Goal: Task Accomplishment & Management: Use online tool/utility

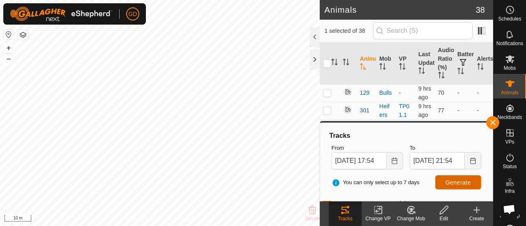
scroll to position [2729, 0]
click at [12, 59] on button "–" at bounding box center [9, 59] width 10 height 10
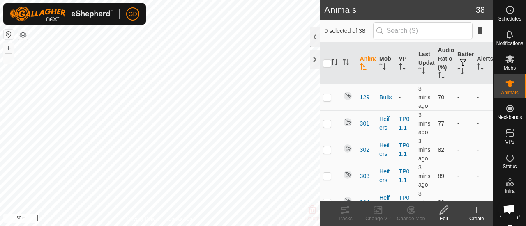
scroll to position [2729, 0]
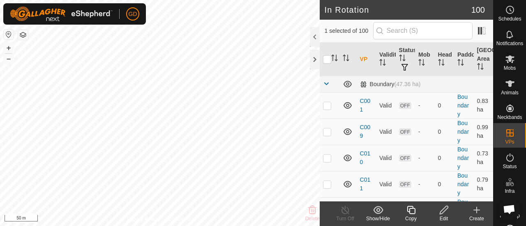
checkbox input "false"
checkbox input "true"
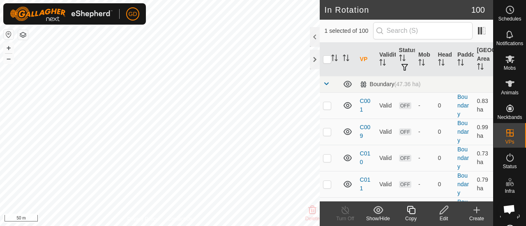
checkbox input "false"
click at [444, 210] on icon at bounding box center [444, 210] width 10 height 10
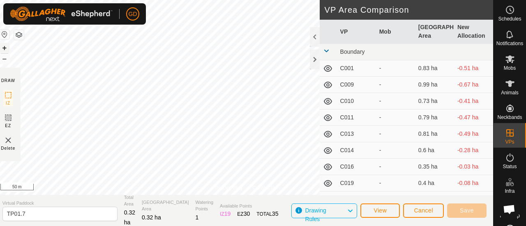
click at [8, 46] on button "+" at bounding box center [5, 48] width 10 height 10
click at [128, 22] on div "GD My Account Settings Logout Schedules Notifications Mobs Animals Neckbands VP…" at bounding box center [263, 113] width 526 height 226
click at [227, 0] on html "GD Schedules Notifications Mobs Animals Neckbands VPs Status Infra Heatmap Help…" at bounding box center [263, 113] width 526 height 226
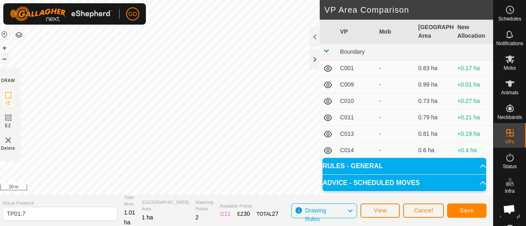
click at [7, 58] on button "–" at bounding box center [5, 59] width 10 height 10
click at [465, 209] on span "Save" at bounding box center [467, 211] width 14 height 7
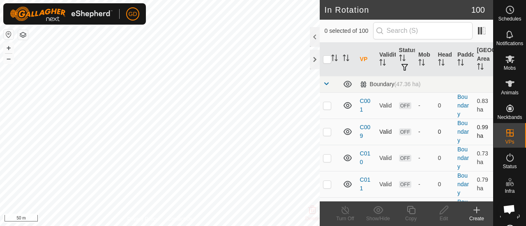
checkbox input "true"
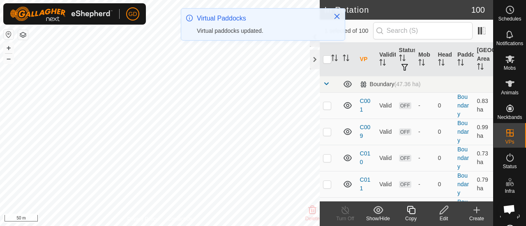
checkbox input "true"
checkbox input "false"
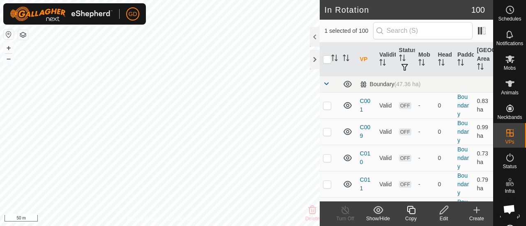
checkbox input "true"
checkbox input "false"
checkbox input "true"
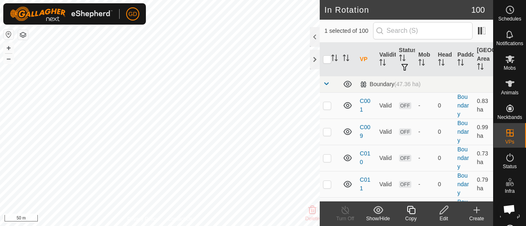
click at [443, 212] on icon at bounding box center [444, 210] width 10 height 10
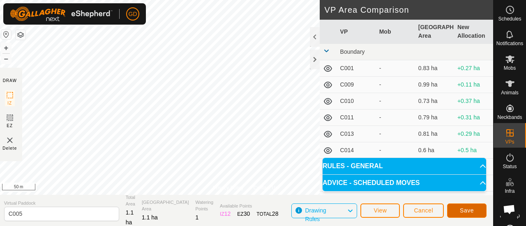
click at [462, 209] on span "Save" at bounding box center [467, 211] width 14 height 7
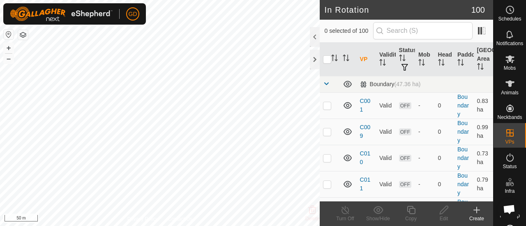
checkbox input "true"
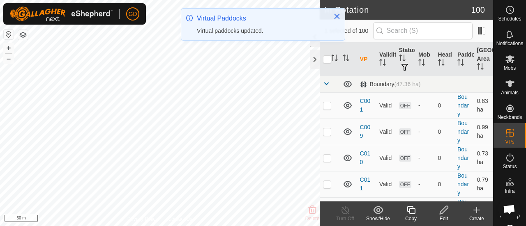
click at [442, 211] on icon at bounding box center [444, 210] width 8 height 8
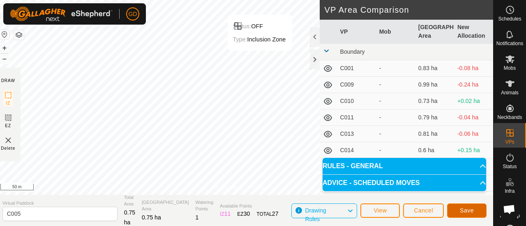
click at [464, 207] on button "Save" at bounding box center [466, 211] width 39 height 14
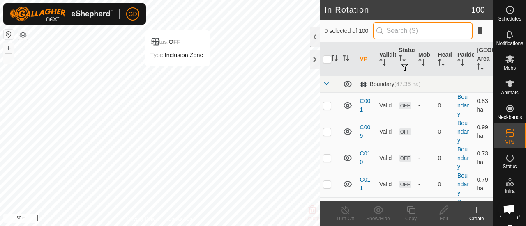
click at [418, 30] on input "text" at bounding box center [422, 30] width 99 height 17
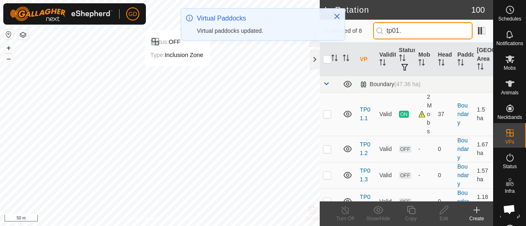
type input "tp01."
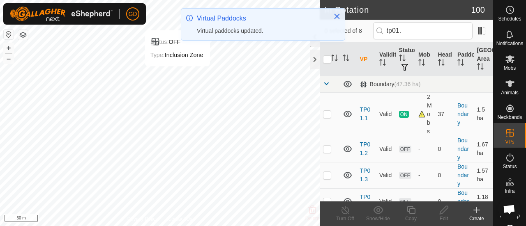
click at [329, 147] on p-checkbox at bounding box center [327, 149] width 8 height 7
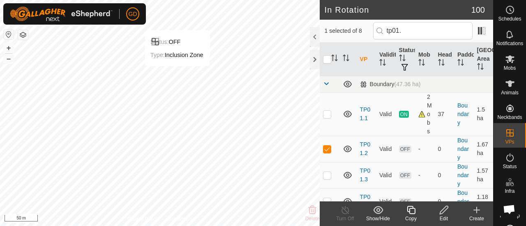
click at [329, 147] on p-checkbox at bounding box center [327, 149] width 8 height 7
checkbox input "false"
click at [327, 174] on p-checkbox at bounding box center [327, 175] width 8 height 7
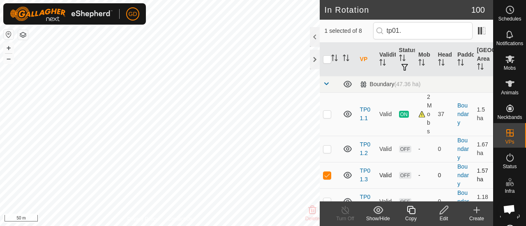
click at [327, 175] on p-checkbox at bounding box center [327, 175] width 8 height 7
checkbox input "false"
click at [327, 199] on p-checkbox at bounding box center [327, 202] width 8 height 7
checkbox input "true"
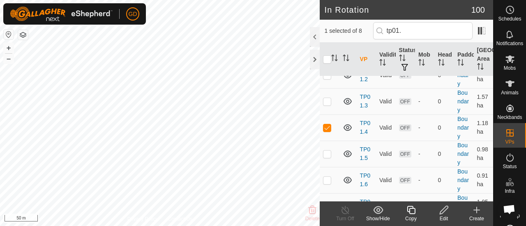
scroll to position [79, 0]
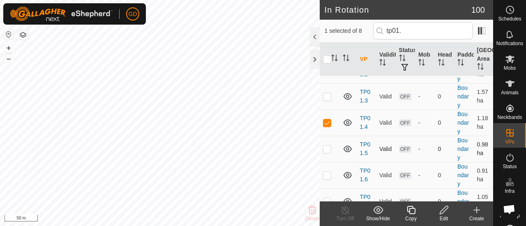
click at [328, 148] on p-checkbox at bounding box center [327, 149] width 8 height 7
checkbox input "true"
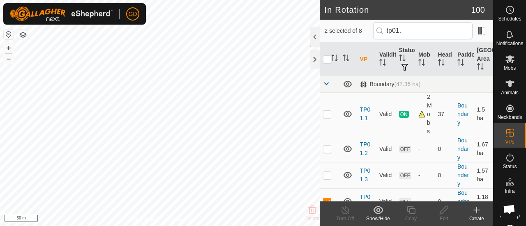
click at [328, 148] on p-checkbox at bounding box center [327, 149] width 8 height 7
checkbox input "false"
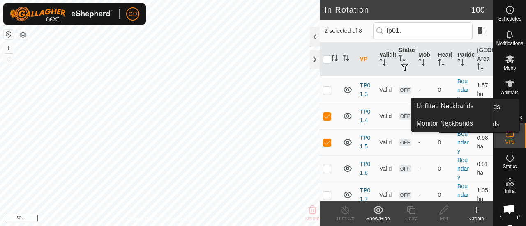
scroll to position [86, 0]
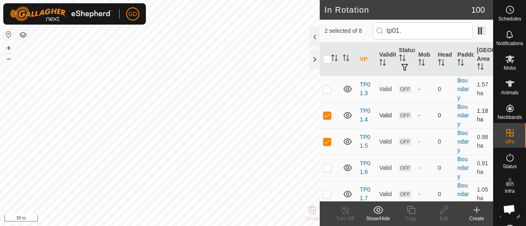
click at [326, 115] on p-checkbox at bounding box center [327, 115] width 8 height 7
checkbox input "false"
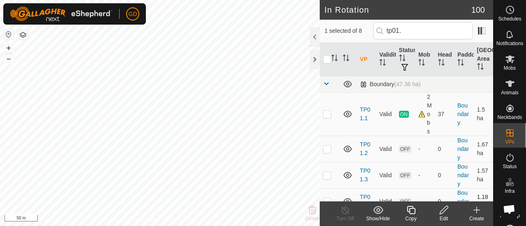
click at [326, 115] on p-checkbox at bounding box center [327, 114] width 8 height 7
click at [328, 113] on p-checkbox at bounding box center [327, 114] width 8 height 7
checkbox input "false"
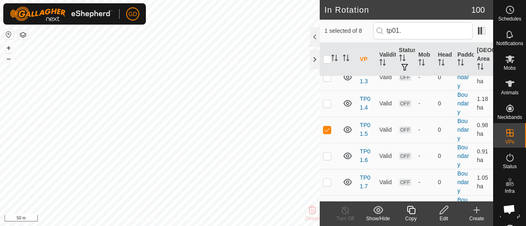
scroll to position [116, 0]
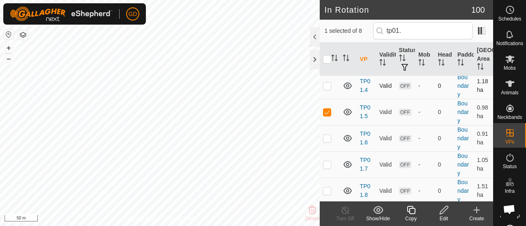
click at [326, 86] on p-checkbox at bounding box center [327, 86] width 8 height 7
checkbox input "true"
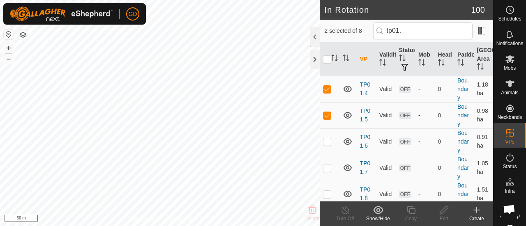
scroll to position [116, 0]
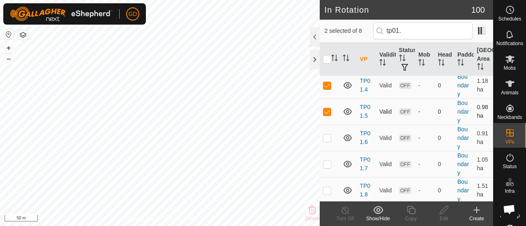
click at [327, 108] on p-checkbox at bounding box center [327, 111] width 8 height 7
checkbox input "false"
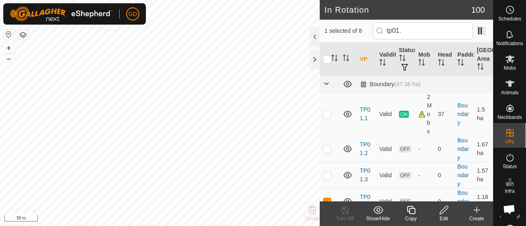
click at [443, 210] on icon at bounding box center [444, 210] width 10 height 10
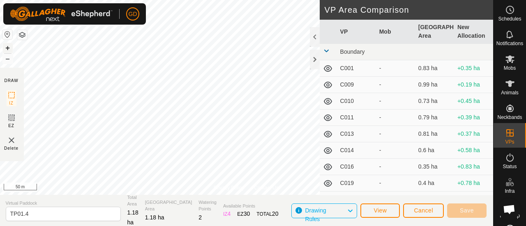
click at [7, 46] on button "+" at bounding box center [8, 48] width 10 height 10
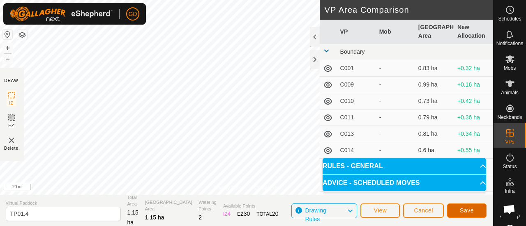
click at [462, 206] on button "Save" at bounding box center [466, 211] width 39 height 14
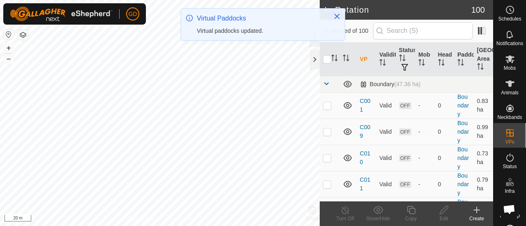
checkbox input "true"
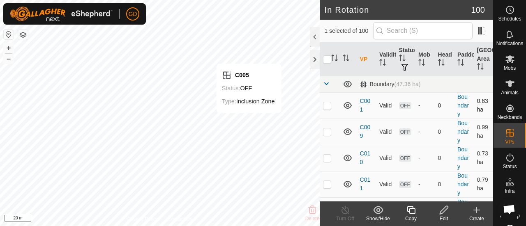
checkbox input "true"
checkbox input "false"
checkbox input "true"
checkbox input "false"
click at [326, 62] on input "checkbox" at bounding box center [327, 59] width 8 height 8
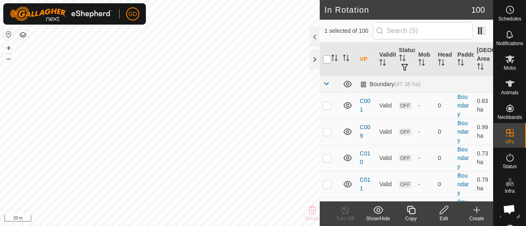
checkbox input "true"
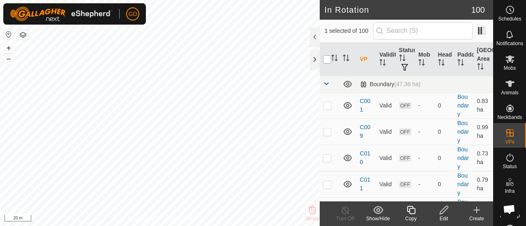
checkbox input "true"
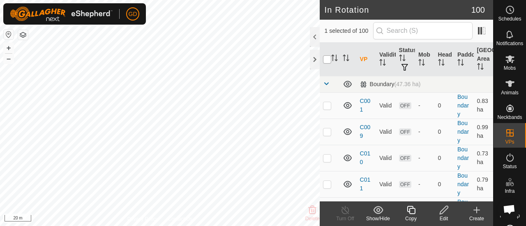
checkbox input "true"
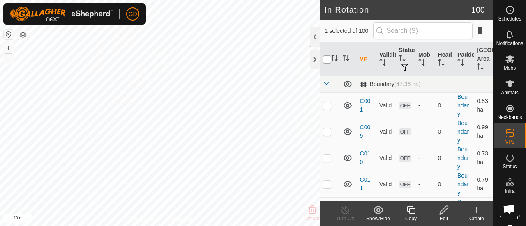
checkbox input "true"
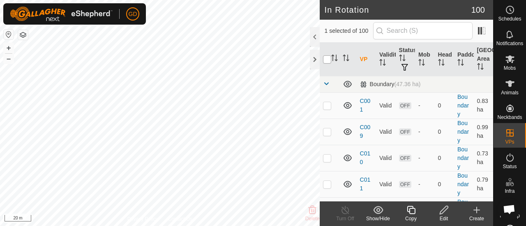
checkbox input "true"
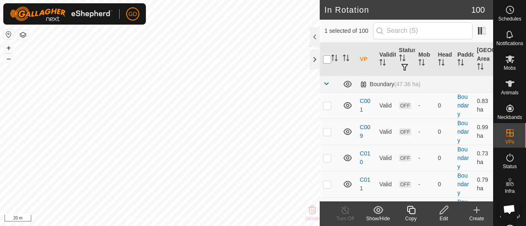
checkbox input "true"
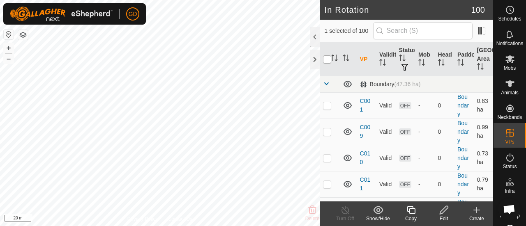
checkbox input "true"
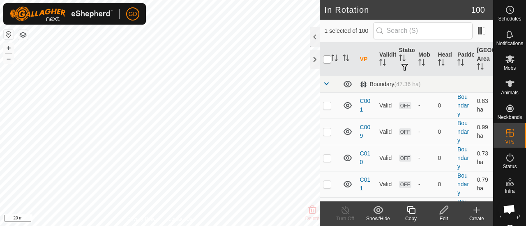
checkbox input "true"
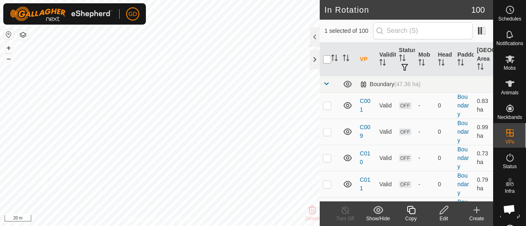
checkbox input "true"
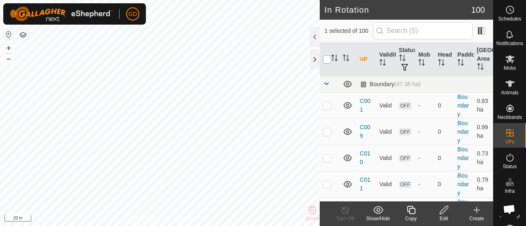
checkbox input "true"
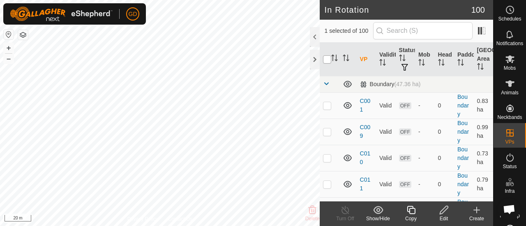
checkbox input "true"
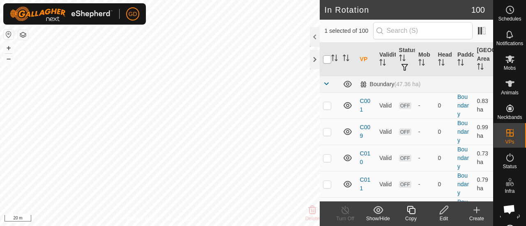
checkbox input "true"
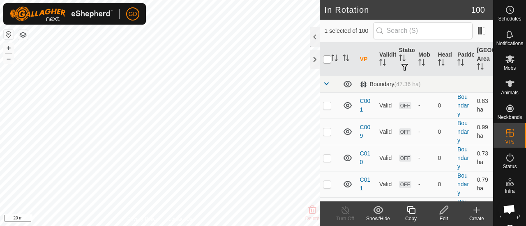
checkbox input "true"
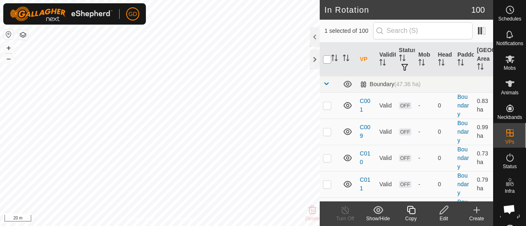
checkbox input "true"
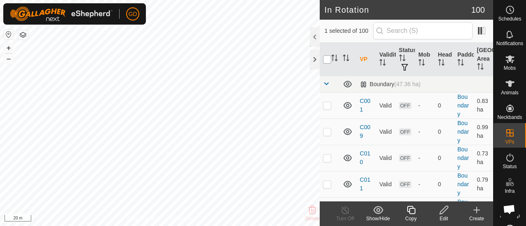
checkbox input "true"
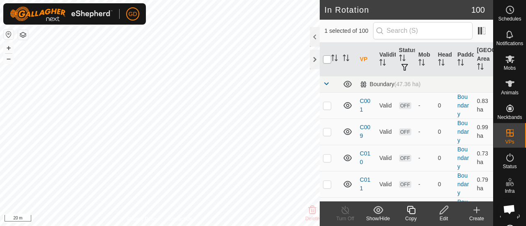
checkbox input "true"
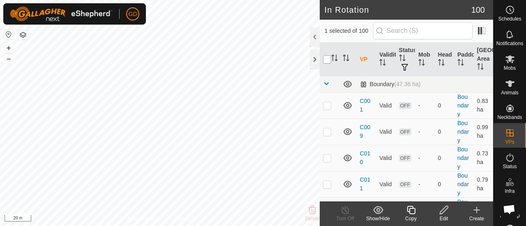
checkbox input "true"
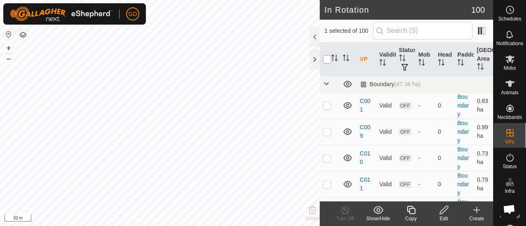
checkbox input "true"
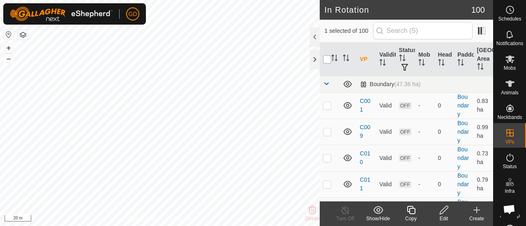
checkbox input "true"
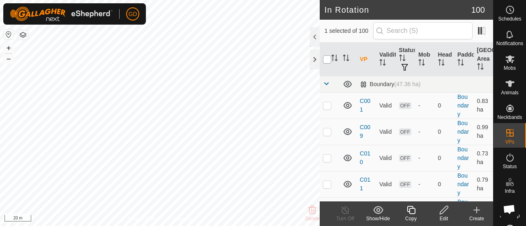
checkbox input "true"
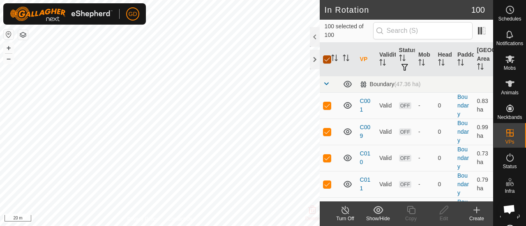
click at [326, 62] on input "checkbox" at bounding box center [327, 59] width 8 height 8
checkbox input "false"
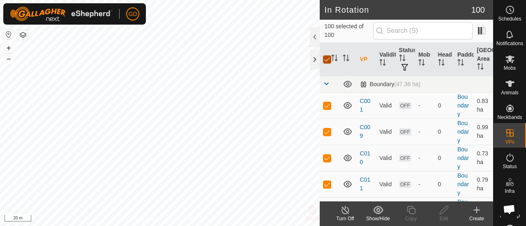
checkbox input "false"
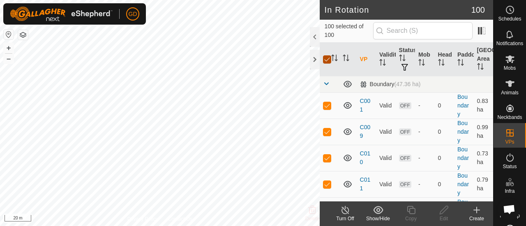
checkbox input "false"
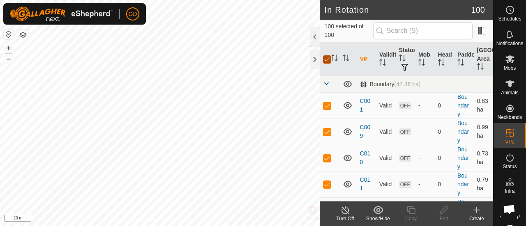
checkbox input "false"
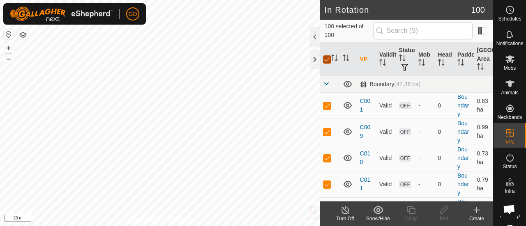
checkbox input "false"
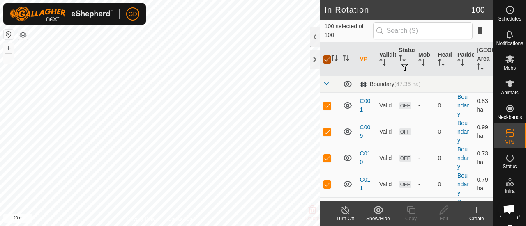
checkbox input "false"
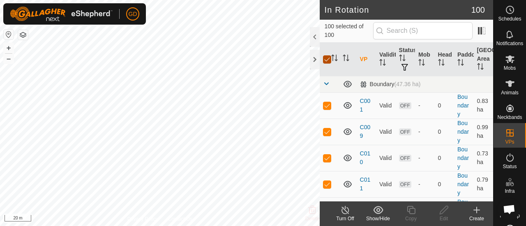
checkbox input "false"
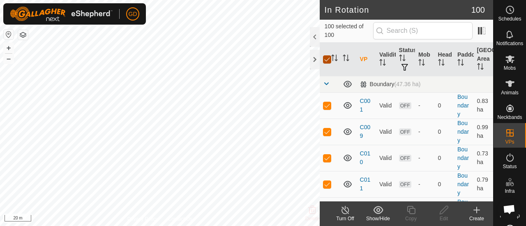
checkbox input "false"
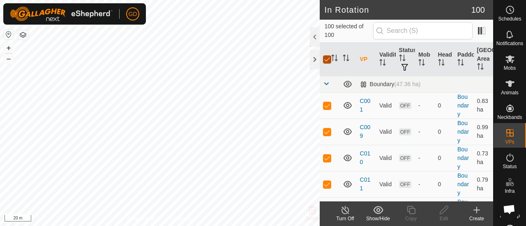
checkbox input "false"
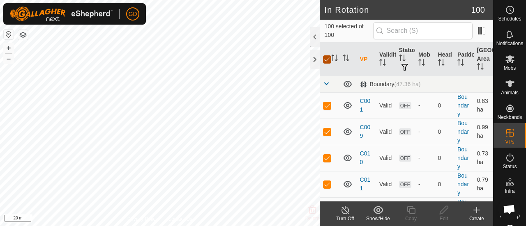
checkbox input "false"
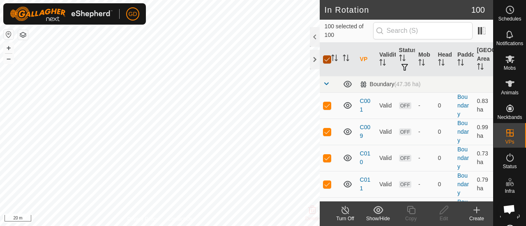
checkbox input "false"
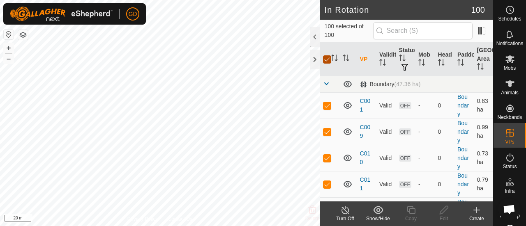
checkbox input "false"
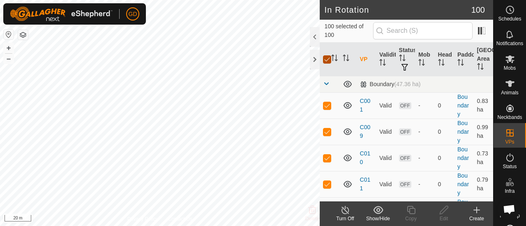
checkbox input "false"
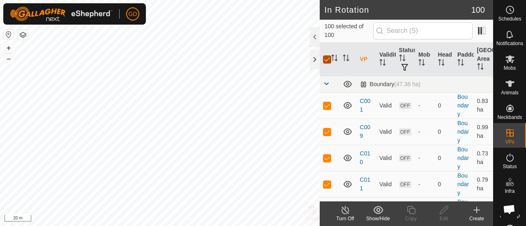
checkbox input "false"
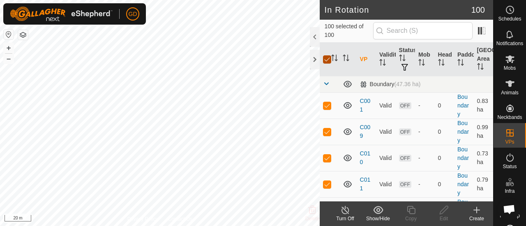
checkbox input "false"
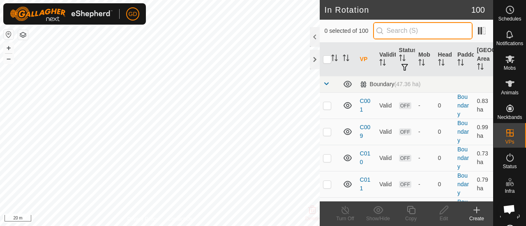
click at [406, 32] on input "text" at bounding box center [422, 30] width 99 height 17
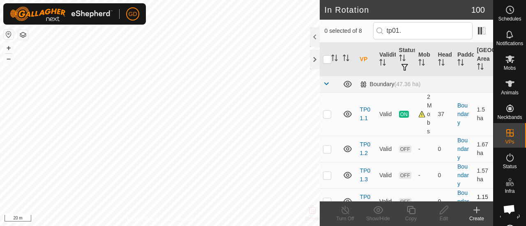
click at [330, 127] on tbody "Boundary (47.36 ha) TP01.1 Valid ON 2 Mobs 37 Boundary 1.5 ha TP01.2 Valid OFF …" at bounding box center [406, 198] width 173 height 244
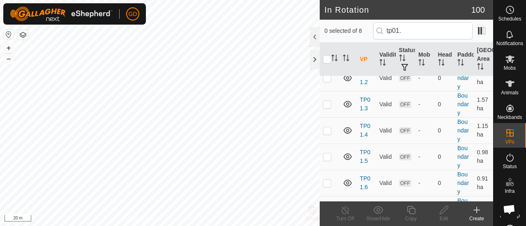
scroll to position [79, 0]
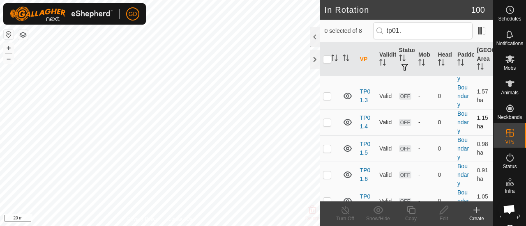
click at [325, 123] on p-checkbox at bounding box center [327, 122] width 8 height 7
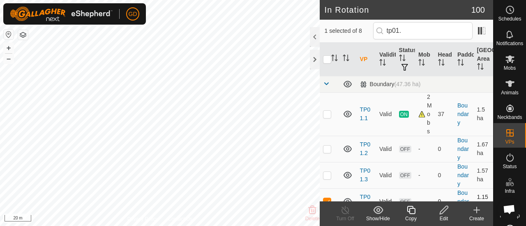
click at [328, 199] on p-checkbox at bounding box center [327, 202] width 8 height 7
click at [327, 174] on p-checkbox at bounding box center [327, 175] width 8 height 7
click at [443, 213] on icon at bounding box center [444, 210] width 8 height 8
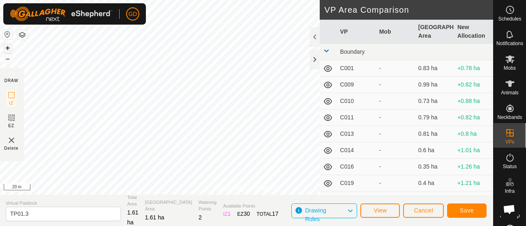
click at [11, 47] on button "+" at bounding box center [8, 48] width 10 height 10
click at [8, 51] on button "+" at bounding box center [8, 48] width 10 height 10
click at [7, 63] on button "–" at bounding box center [8, 59] width 10 height 10
click at [8, 46] on button "+" at bounding box center [8, 48] width 10 height 10
click at [5, 70] on div "Privacy Policy Contact Us Status: OFF Type: Inclusion Zone + – ⇧ i 5 m DRAW IZ …" at bounding box center [246, 113] width 494 height 226
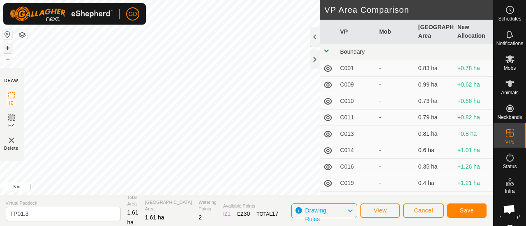
click at [9, 46] on div "Status: OFF Type: Inclusion Zone + – ⇧ i 5 m" at bounding box center [246, 97] width 494 height 195
click at [469, 211] on span "Save" at bounding box center [467, 211] width 14 height 7
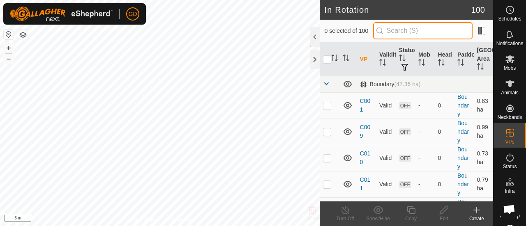
click at [413, 31] on input "text" at bounding box center [422, 30] width 99 height 17
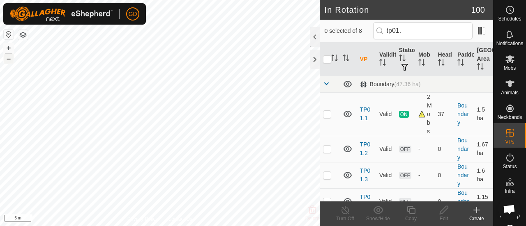
click at [11, 57] on button "–" at bounding box center [9, 59] width 10 height 10
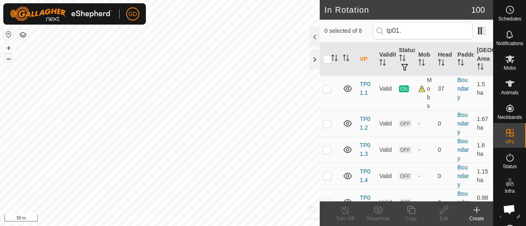
scroll to position [49, 0]
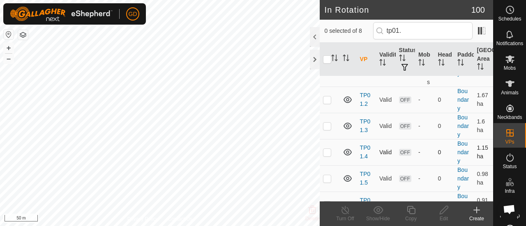
click at [326, 152] on p-checkbox at bounding box center [327, 152] width 8 height 7
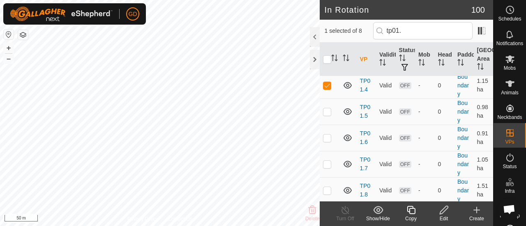
scroll to position [0, 0]
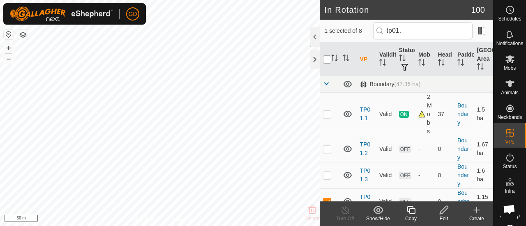
click at [326, 60] on input "checkbox" at bounding box center [327, 59] width 8 height 8
click at [326, 59] on input "checkbox" at bounding box center [327, 59] width 8 height 8
click at [328, 59] on input "checkbox" at bounding box center [327, 59] width 8 height 8
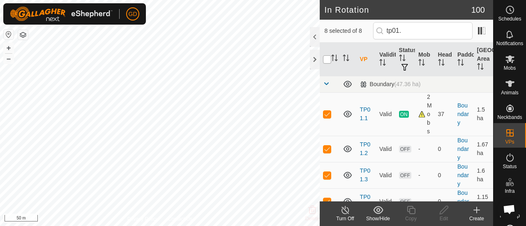
click at [325, 62] on input "checkbox" at bounding box center [327, 59] width 8 height 8
click at [327, 113] on p-checkbox at bounding box center [327, 114] width 8 height 7
click at [326, 58] on input "checkbox" at bounding box center [327, 59] width 8 height 8
click at [328, 116] on p-checkbox at bounding box center [327, 114] width 8 height 7
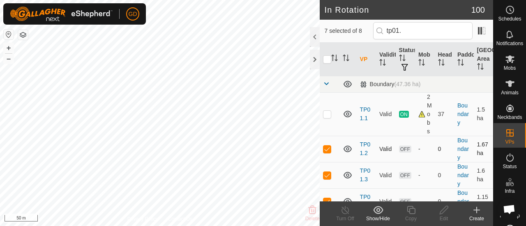
click at [328, 150] on p-checkbox at bounding box center [327, 149] width 8 height 7
click at [326, 173] on p-checkbox at bounding box center [327, 175] width 8 height 7
click at [327, 199] on p-checkbox at bounding box center [327, 202] width 8 height 7
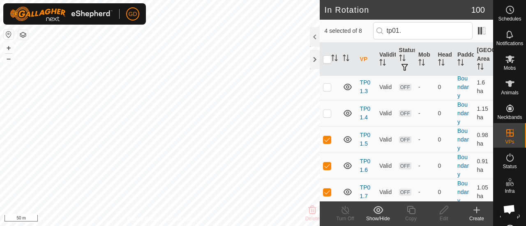
scroll to position [116, 0]
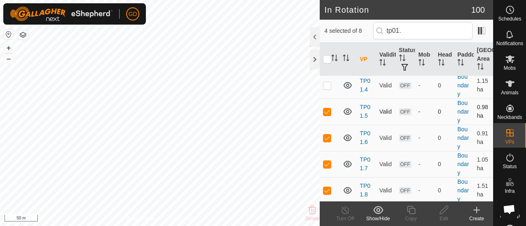
click at [328, 113] on p-checkbox at bounding box center [327, 111] width 8 height 7
click at [328, 187] on p-checkbox at bounding box center [327, 190] width 8 height 7
click at [326, 164] on p-checkbox at bounding box center [327, 164] width 8 height 7
click at [327, 138] on p-checkbox at bounding box center [327, 138] width 8 height 7
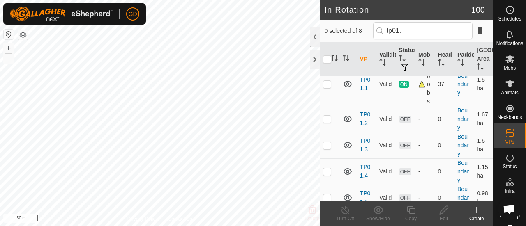
scroll to position [0, 0]
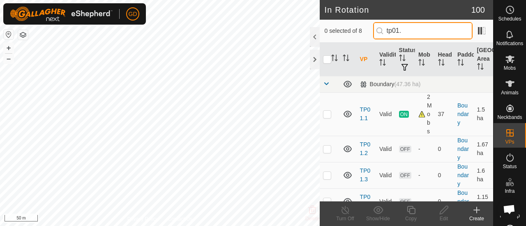
click at [399, 30] on input "tp01." at bounding box center [422, 30] width 99 height 17
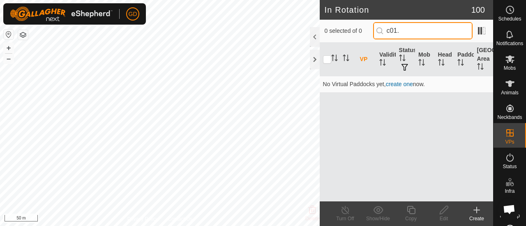
click at [408, 29] on input "c01." at bounding box center [422, 30] width 99 height 17
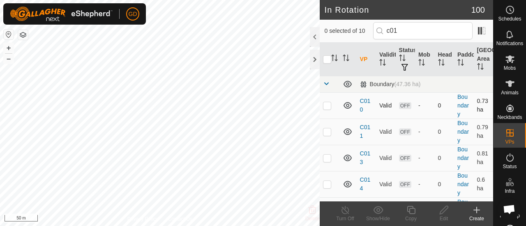
click at [325, 107] on p-checkbox at bounding box center [327, 105] width 8 height 7
click at [330, 131] on p-checkbox at bounding box center [327, 132] width 8 height 7
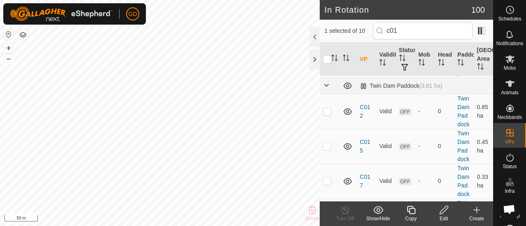
scroll to position [185, 0]
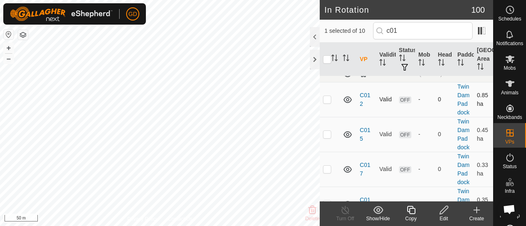
click at [328, 103] on p-checkbox at bounding box center [327, 99] width 8 height 7
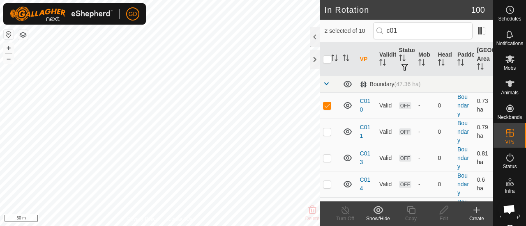
click at [327, 157] on p-checkbox at bounding box center [327, 158] width 8 height 7
click at [326, 186] on p-checkbox at bounding box center [327, 184] width 8 height 7
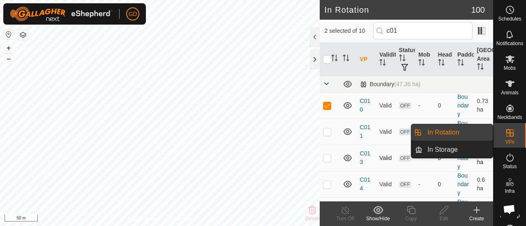
click at [326, 157] on p-checkbox at bounding box center [327, 158] width 8 height 7
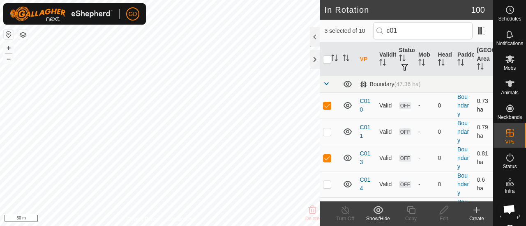
click at [327, 104] on p-checkbox at bounding box center [327, 105] width 8 height 7
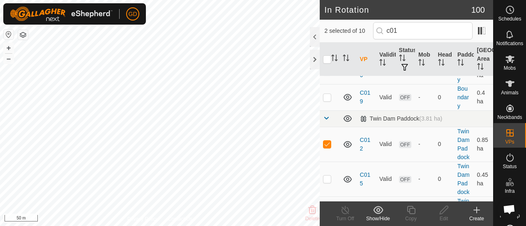
scroll to position [152, 0]
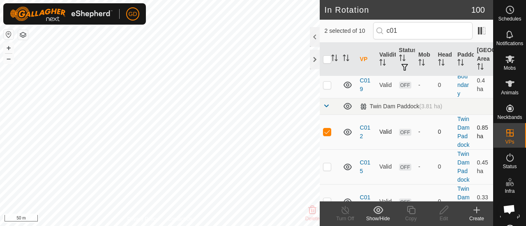
click at [325, 135] on td at bounding box center [330, 132] width 20 height 35
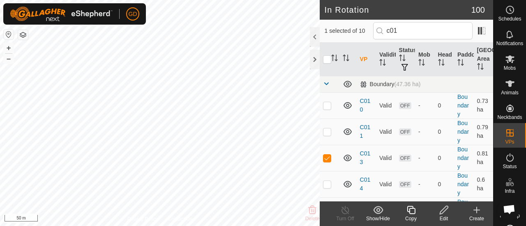
click at [441, 213] on icon at bounding box center [444, 210] width 10 height 10
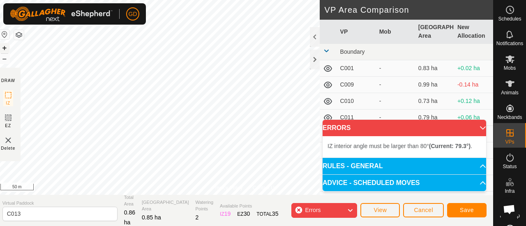
click at [8, 48] on button "+" at bounding box center [5, 48] width 10 height 10
click at [9, 47] on button "+" at bounding box center [5, 48] width 10 height 10
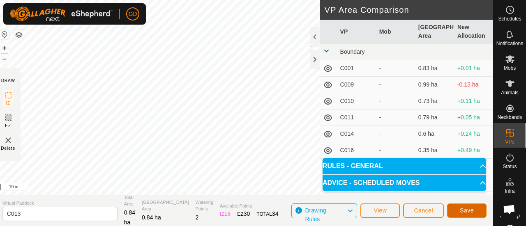
click at [459, 209] on button "Save" at bounding box center [466, 211] width 39 height 14
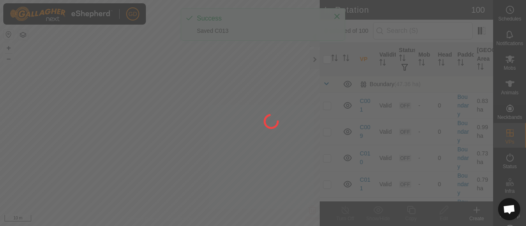
click at [240, 143] on div at bounding box center [263, 113] width 526 height 226
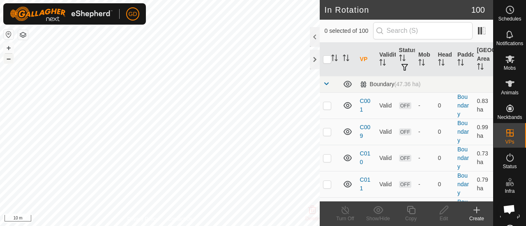
click at [13, 59] on button "–" at bounding box center [9, 59] width 10 height 10
